Goal: Task Accomplishment & Management: Manage account settings

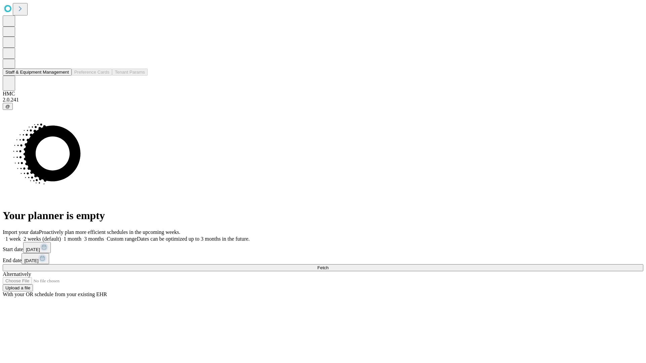
click at [63, 76] on button "Staff & Equipment Management" at bounding box center [37, 72] width 69 height 7
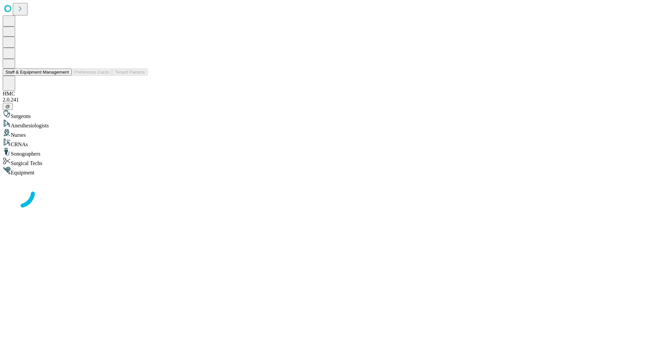
click at [64, 76] on button "Staff & Equipment Management" at bounding box center [37, 72] width 69 height 7
